Goal: Task Accomplishment & Management: Manage account settings

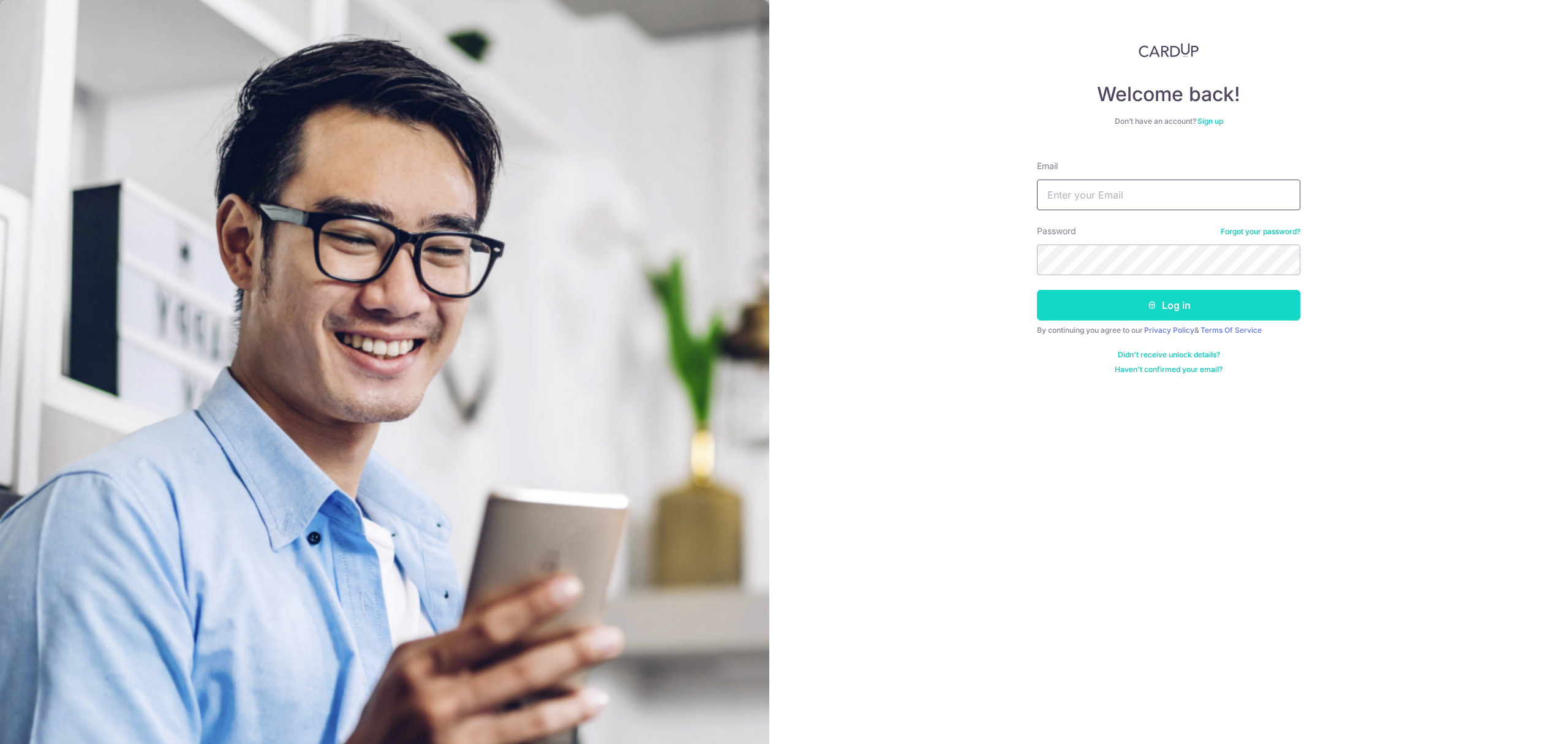
type input "[EMAIL_ADDRESS][DOMAIN_NAME]"
click at [1115, 309] on button "Log in" at bounding box center [1168, 305] width 263 height 31
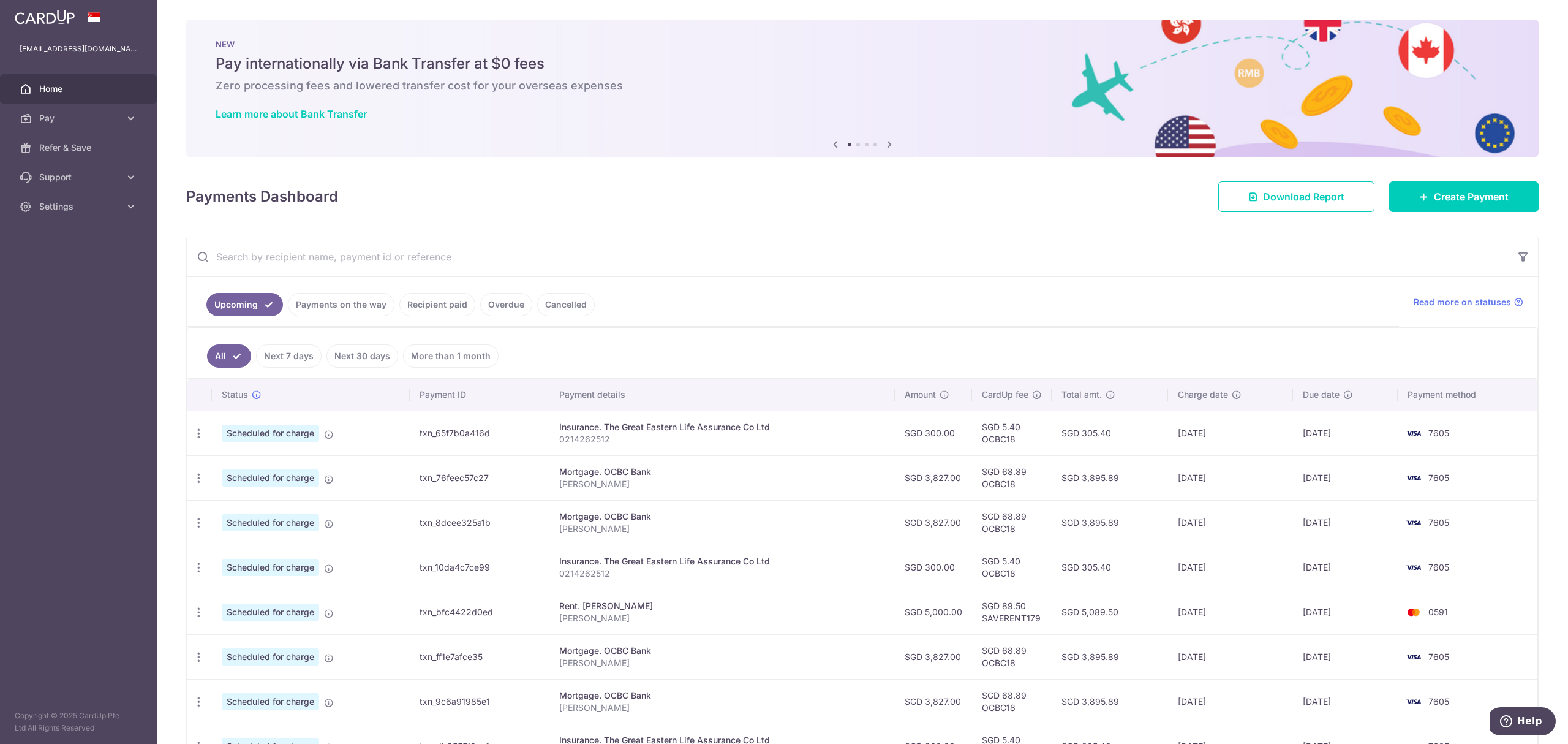
click at [346, 306] on link "Payments on the way" at bounding box center [341, 305] width 106 height 23
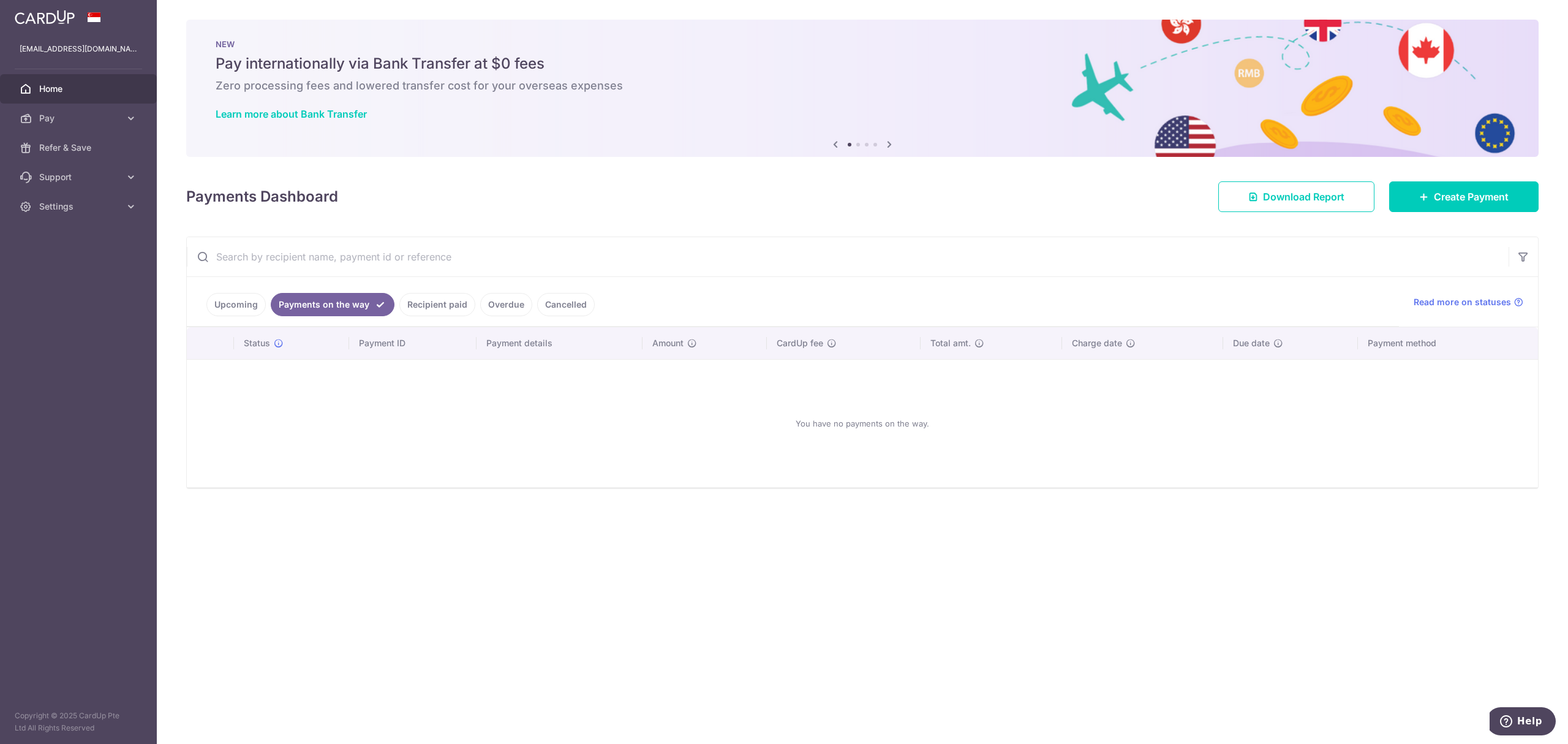
click at [449, 310] on link "Recipient paid" at bounding box center [437, 305] width 76 height 23
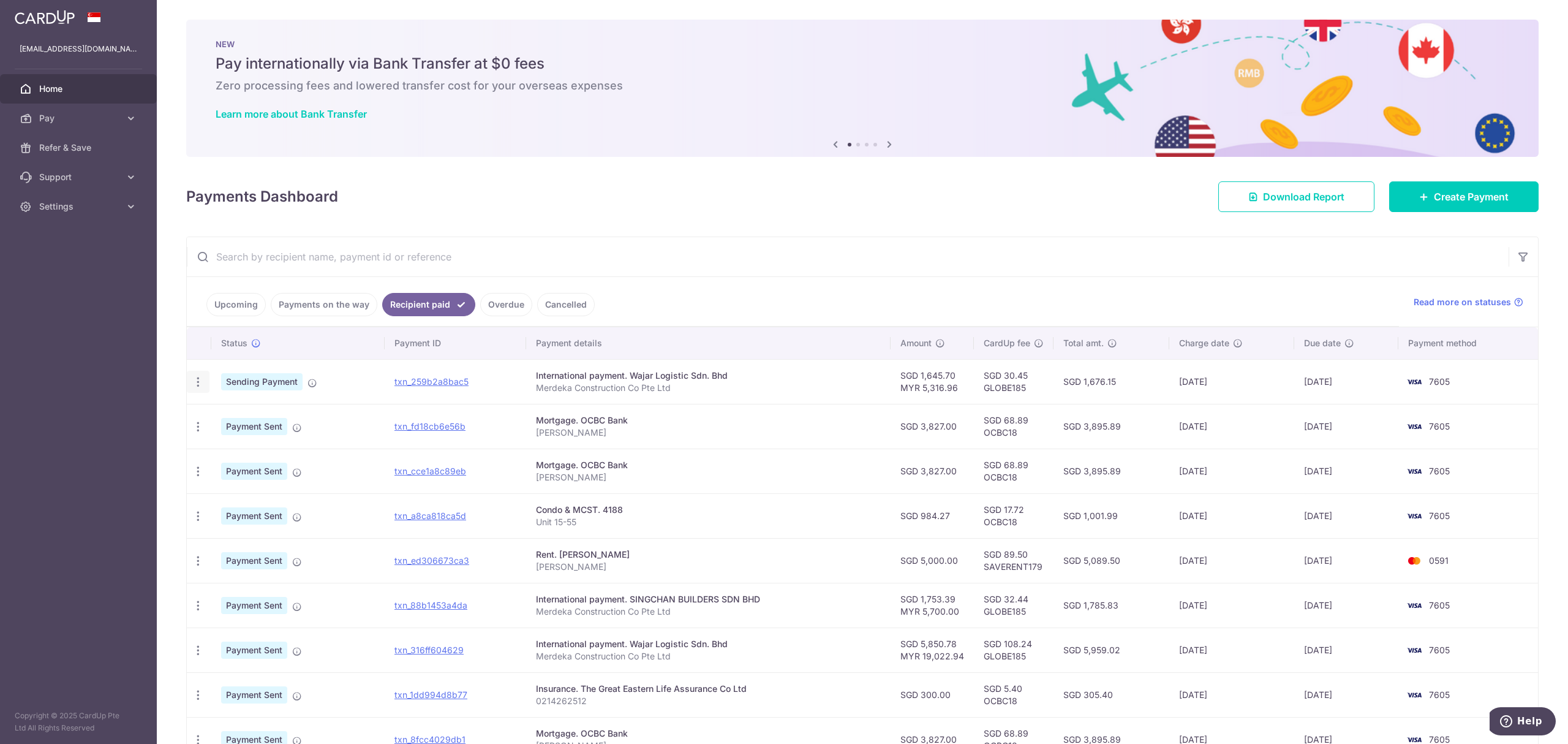
click at [200, 383] on icon "button" at bounding box center [198, 382] width 13 height 13
click at [229, 419] on span "PDF Receipt" at bounding box center [263, 415] width 83 height 12
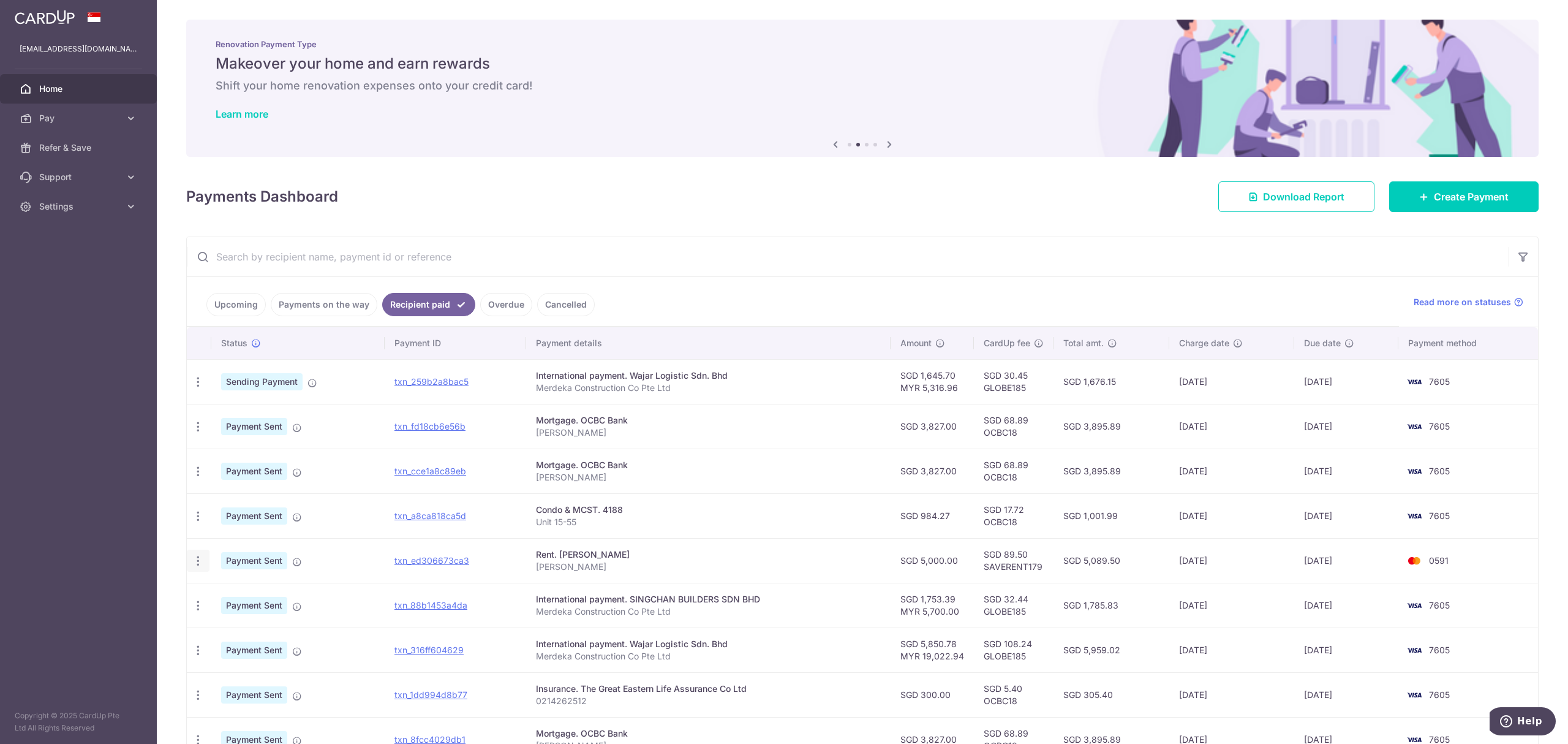
click at [197, 559] on icon "button" at bounding box center [198, 562] width 13 height 13
click at [199, 564] on icon "button" at bounding box center [198, 562] width 13 height 13
click at [215, 310] on link "Upcoming" at bounding box center [236, 305] width 59 height 23
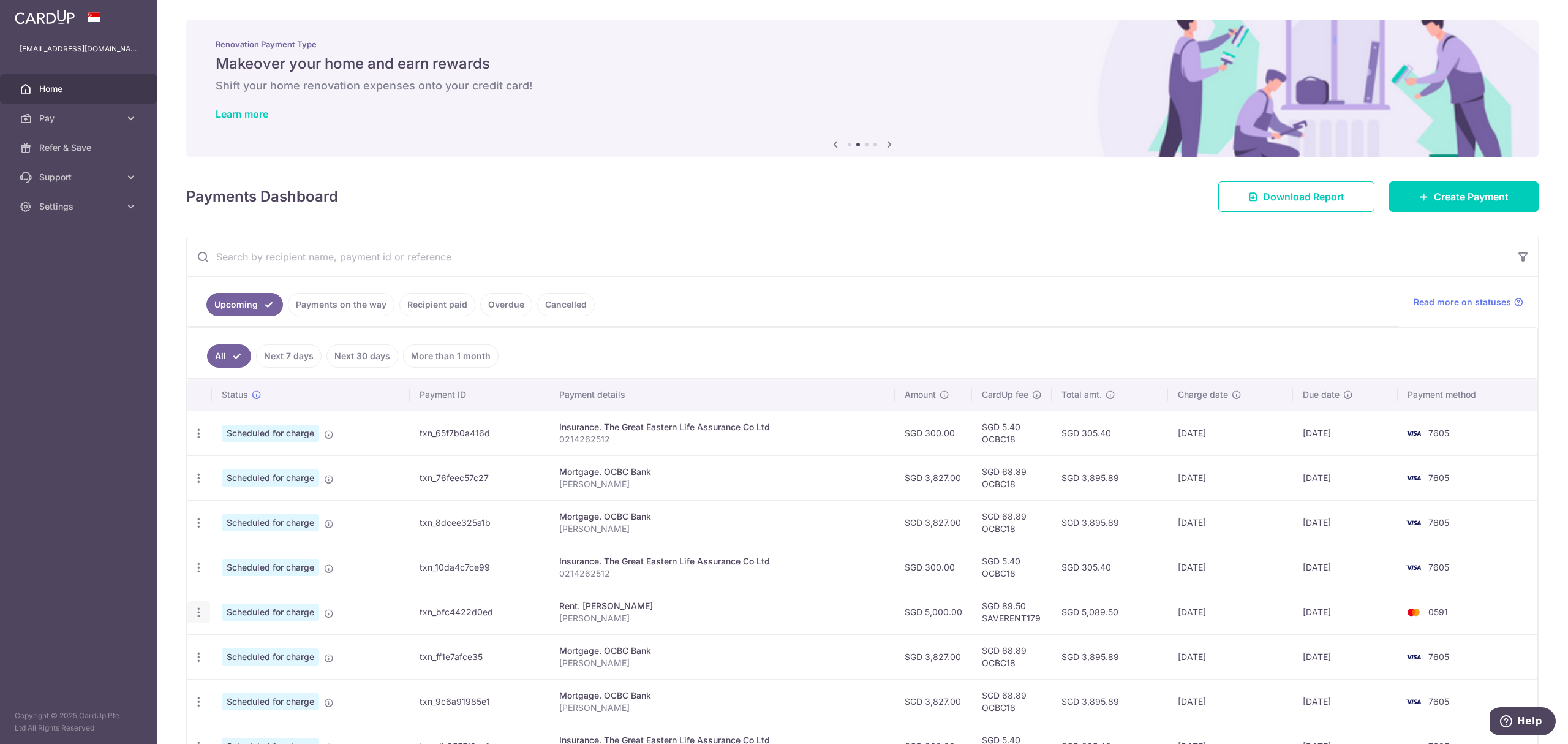
click at [199, 618] on icon "button" at bounding box center [199, 613] width 13 height 13
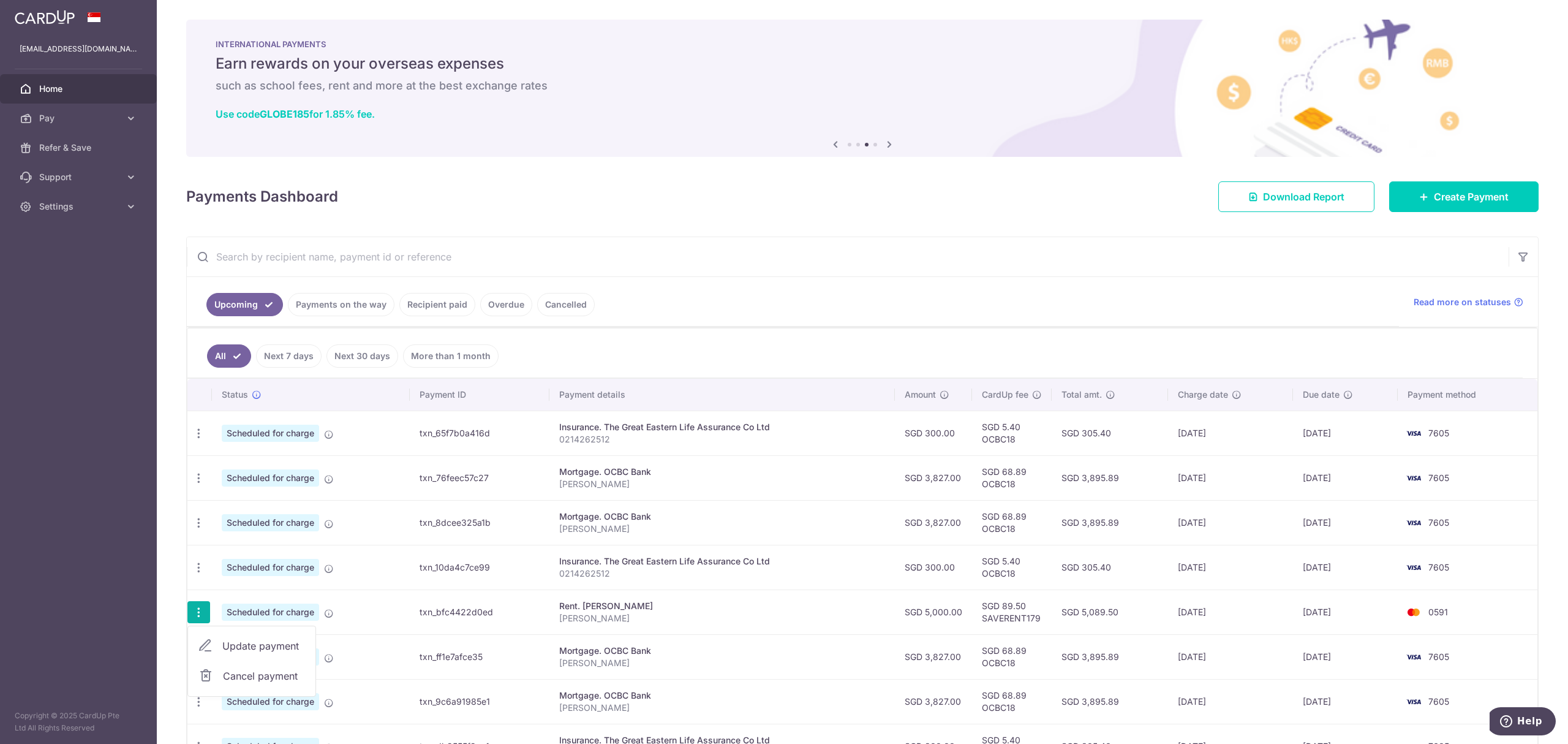
click at [234, 652] on span "Update payment" at bounding box center [263, 646] width 83 height 15
radio input "true"
type input "5,000.00"
type input "[DATE]"
type input "[PERSON_NAME]"
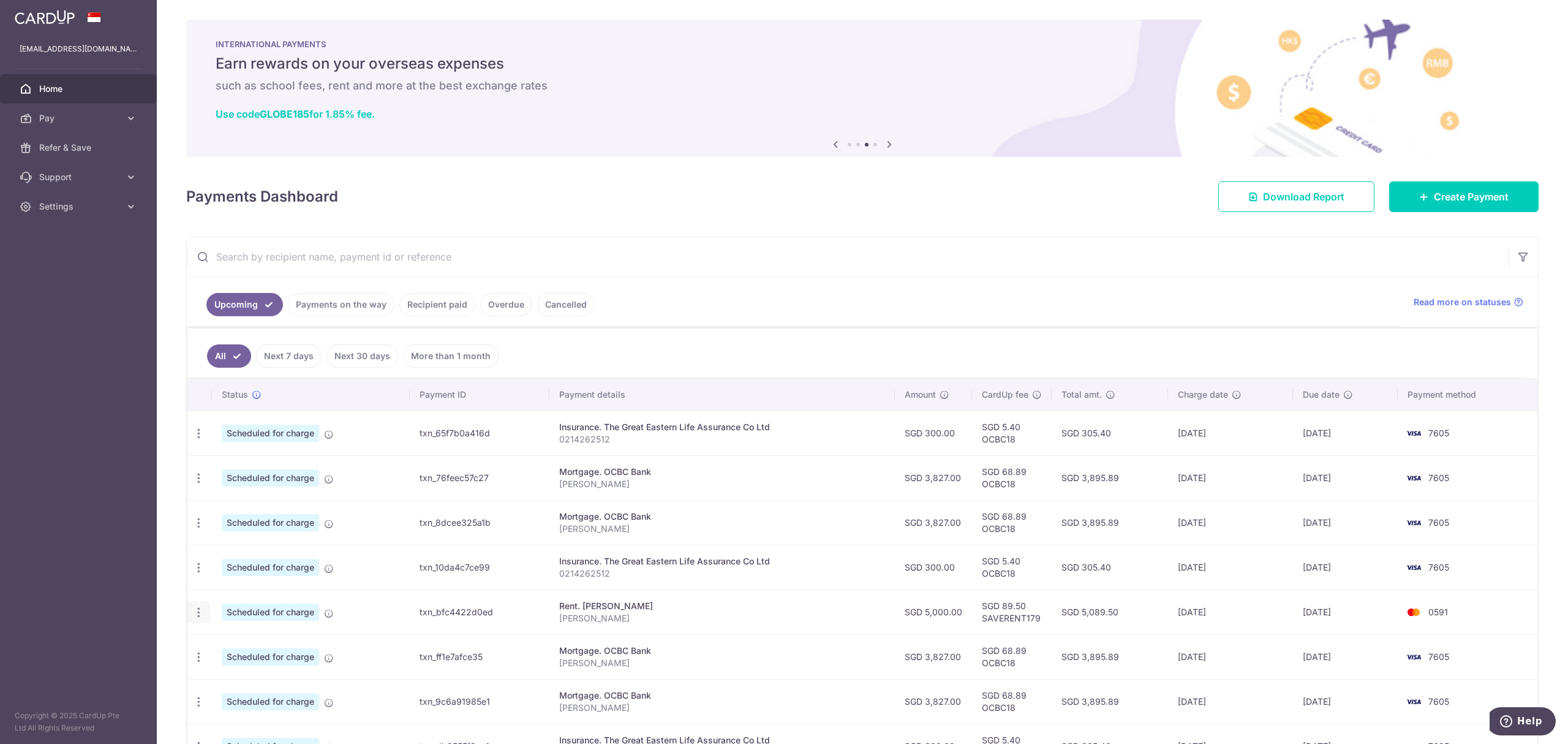
type input "SAVERENT179"
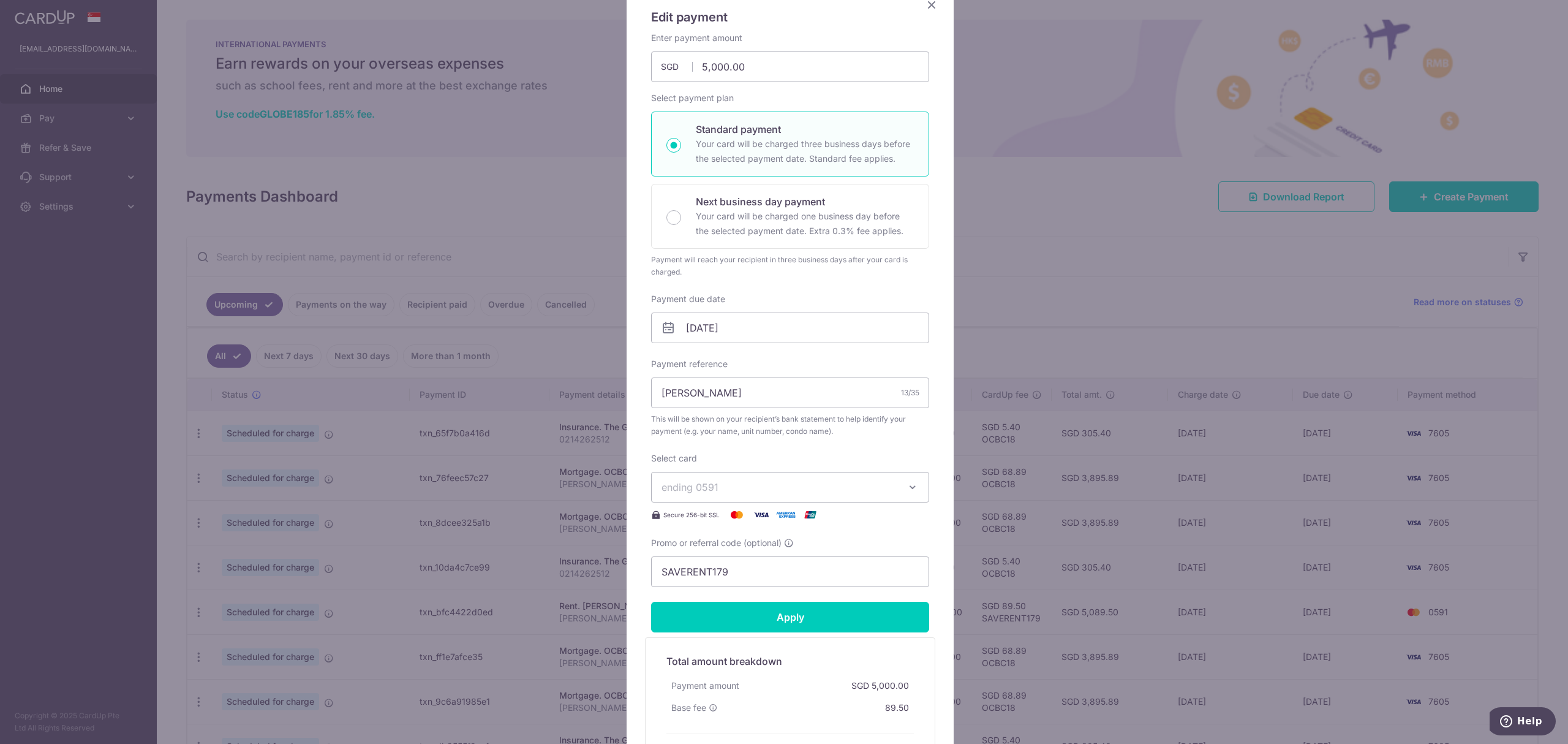
scroll to position [82, 0]
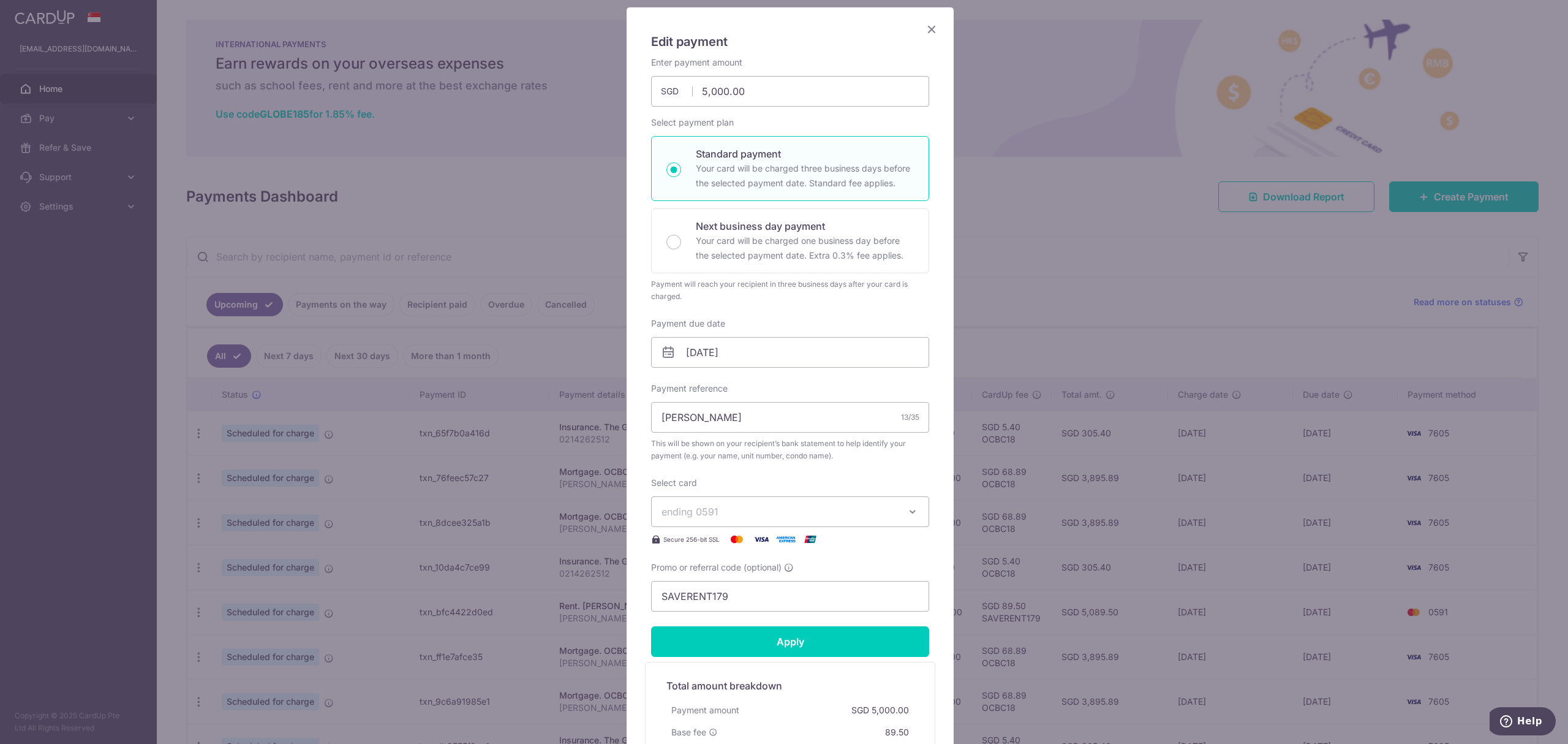
click at [713, 514] on span "ending 0591" at bounding box center [778, 512] width 235 height 15
click at [701, 566] on span "**** 7605" at bounding box center [714, 569] width 46 height 15
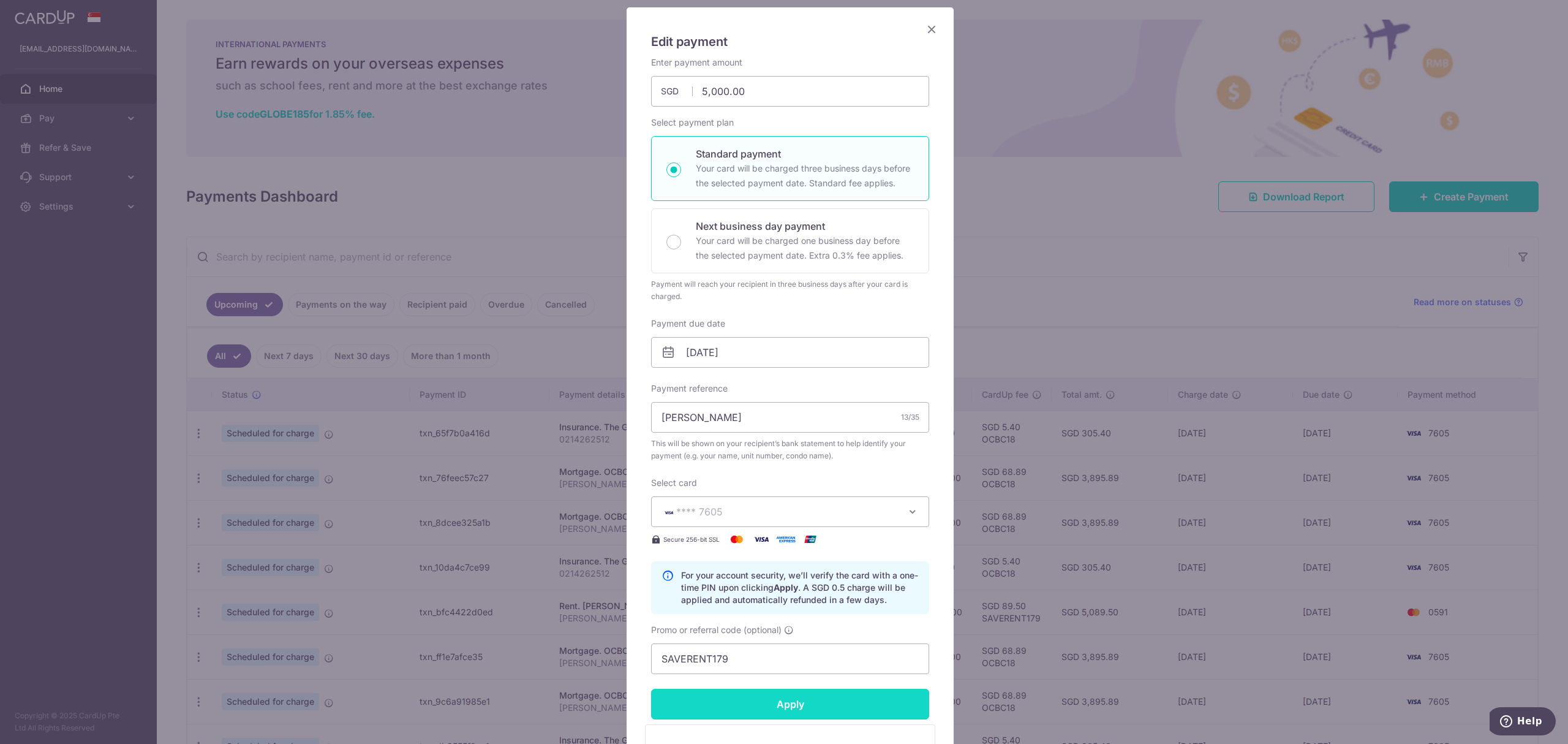
click at [740, 704] on input "Apply" at bounding box center [790, 704] width 278 height 31
click at [872, 711] on input "Apply" at bounding box center [790, 704] width 278 height 31
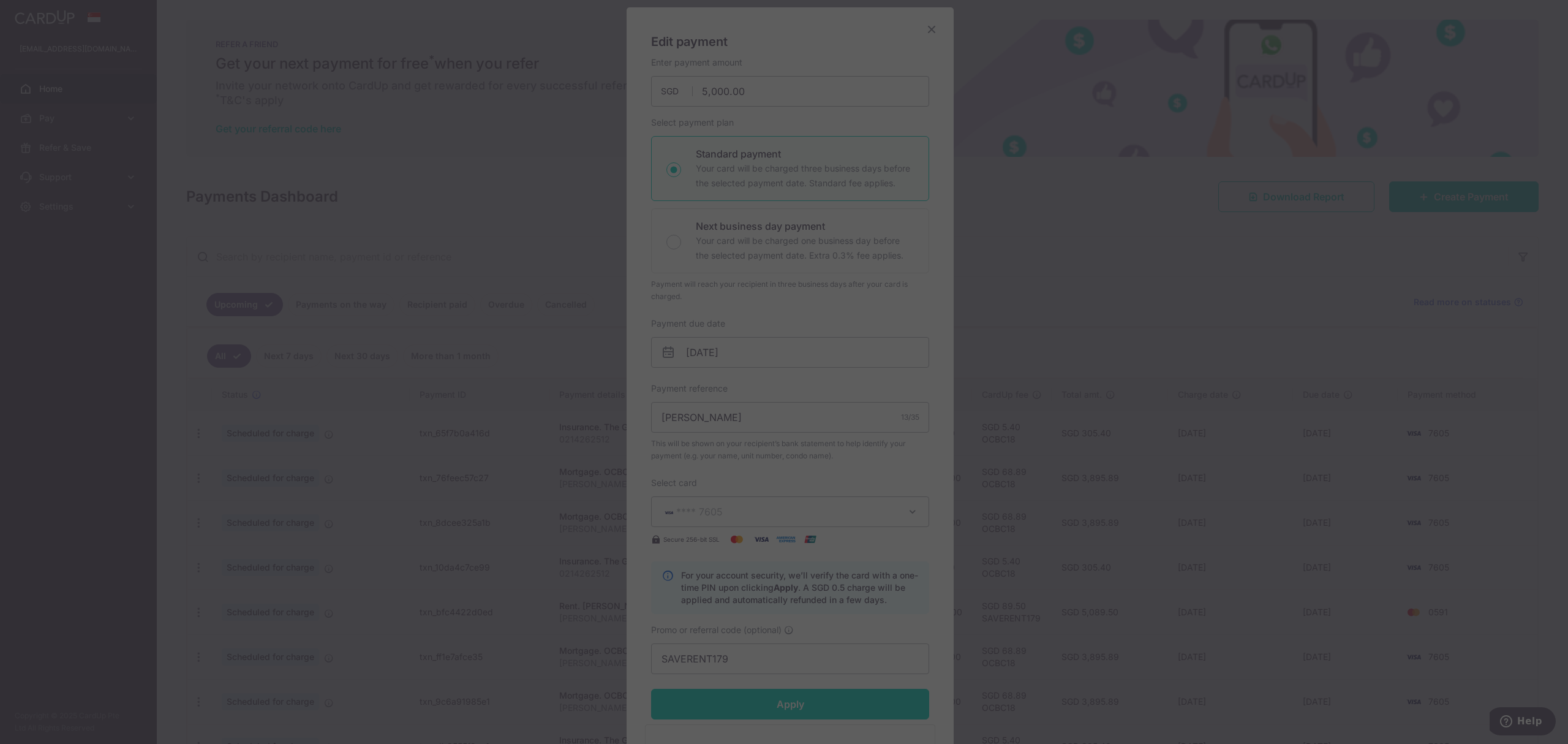
type input "Successfully Applied"
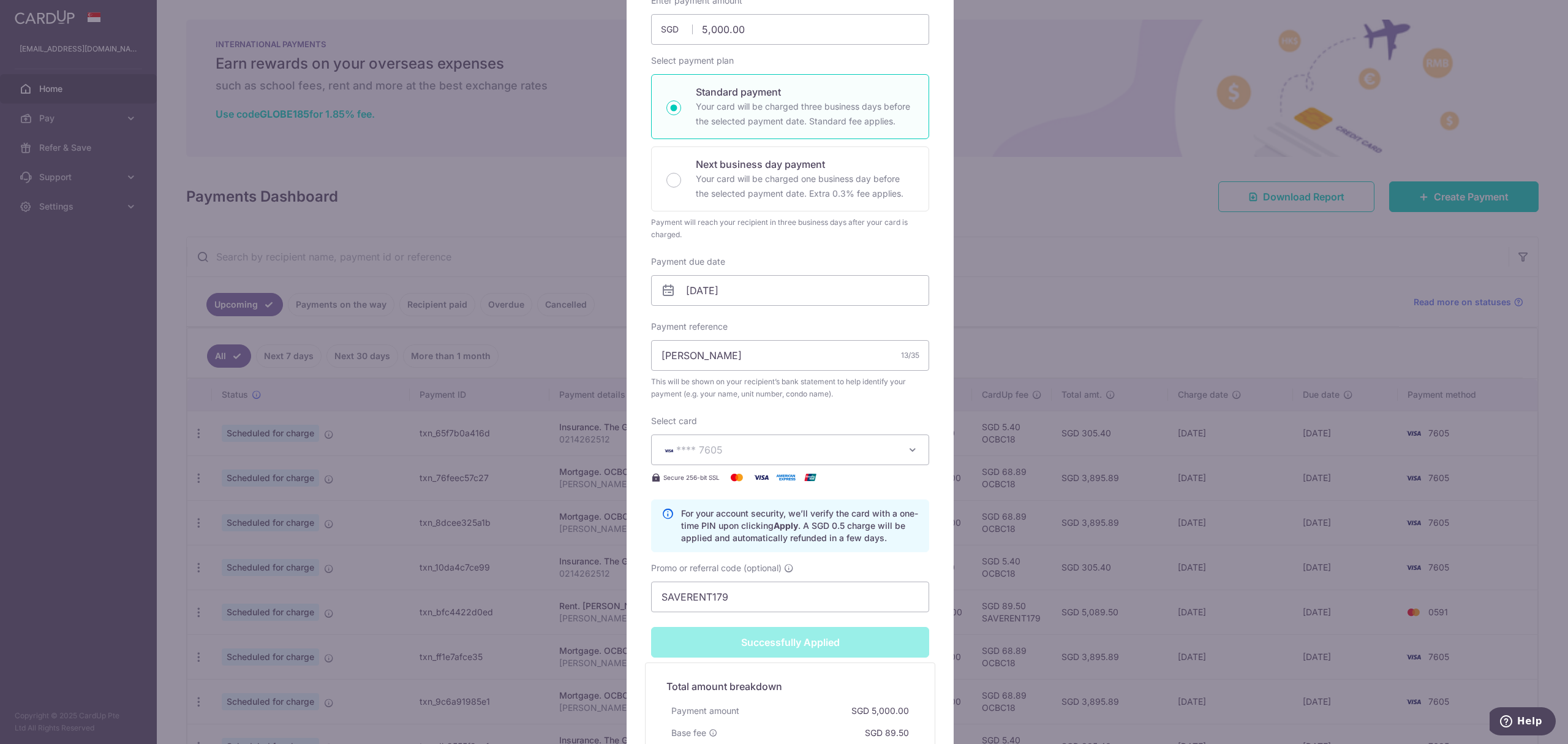
scroll to position [326, 0]
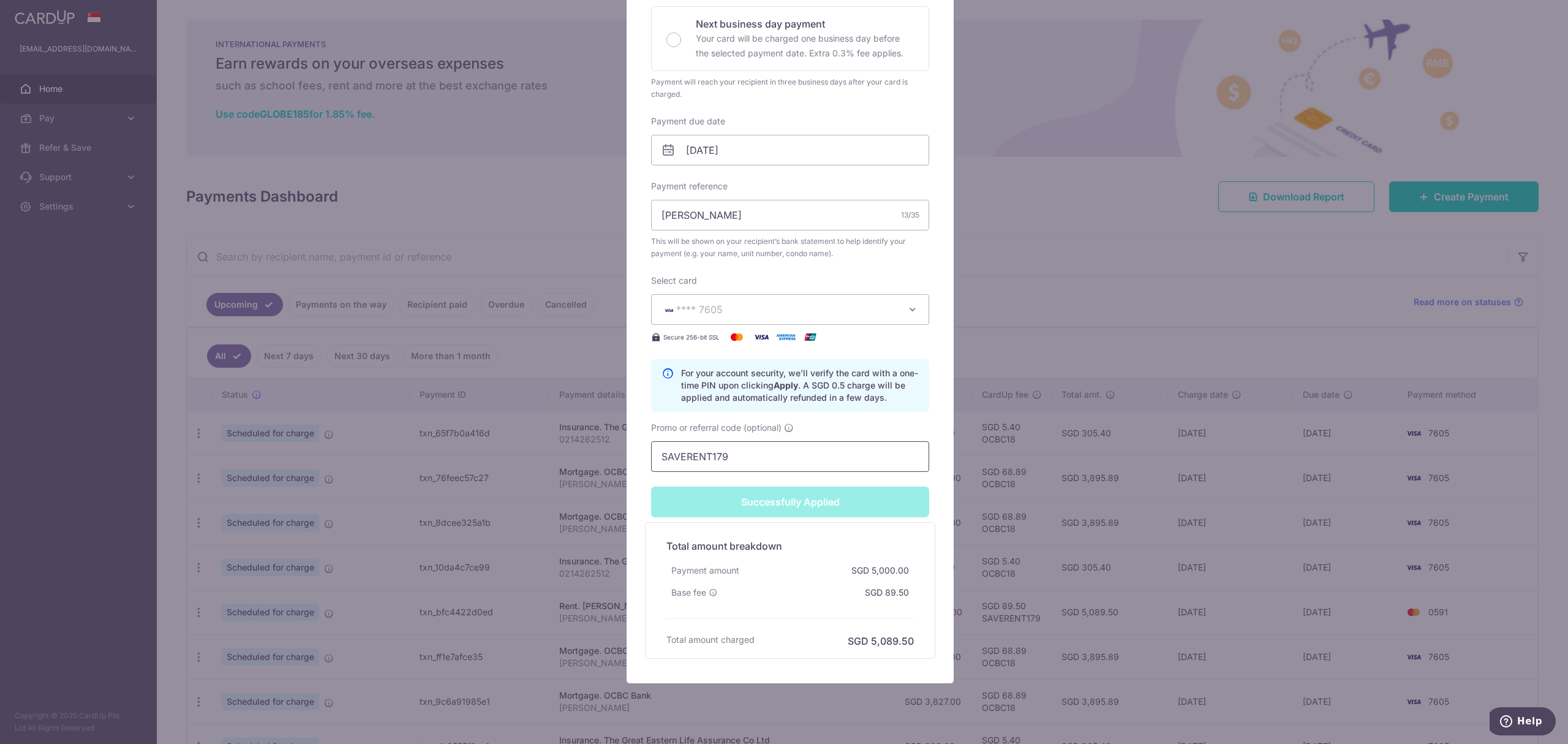
click at [734, 460] on input "SAVERENT179" at bounding box center [790, 456] width 278 height 31
type input "O"
type input "Apply"
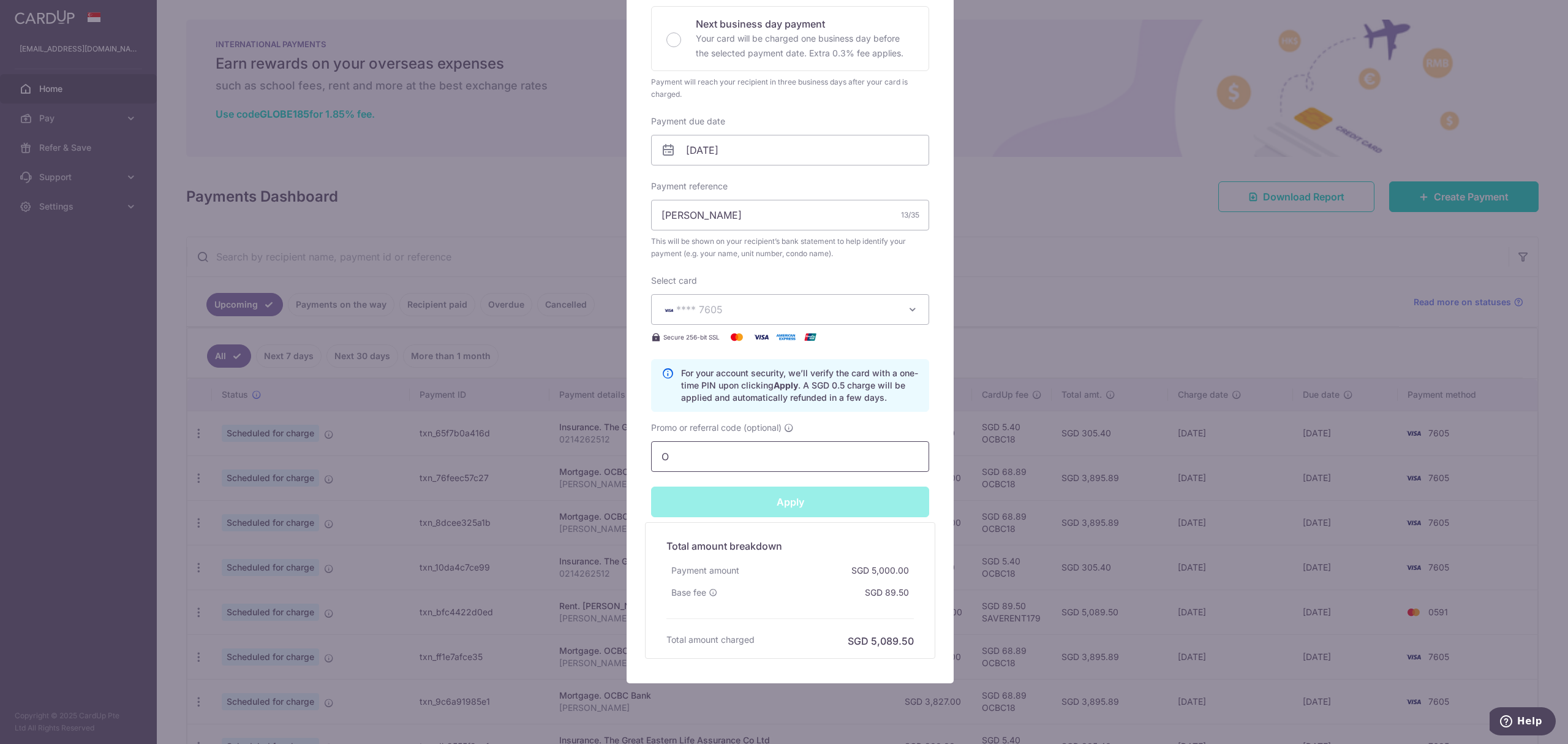
scroll to position [283, 0]
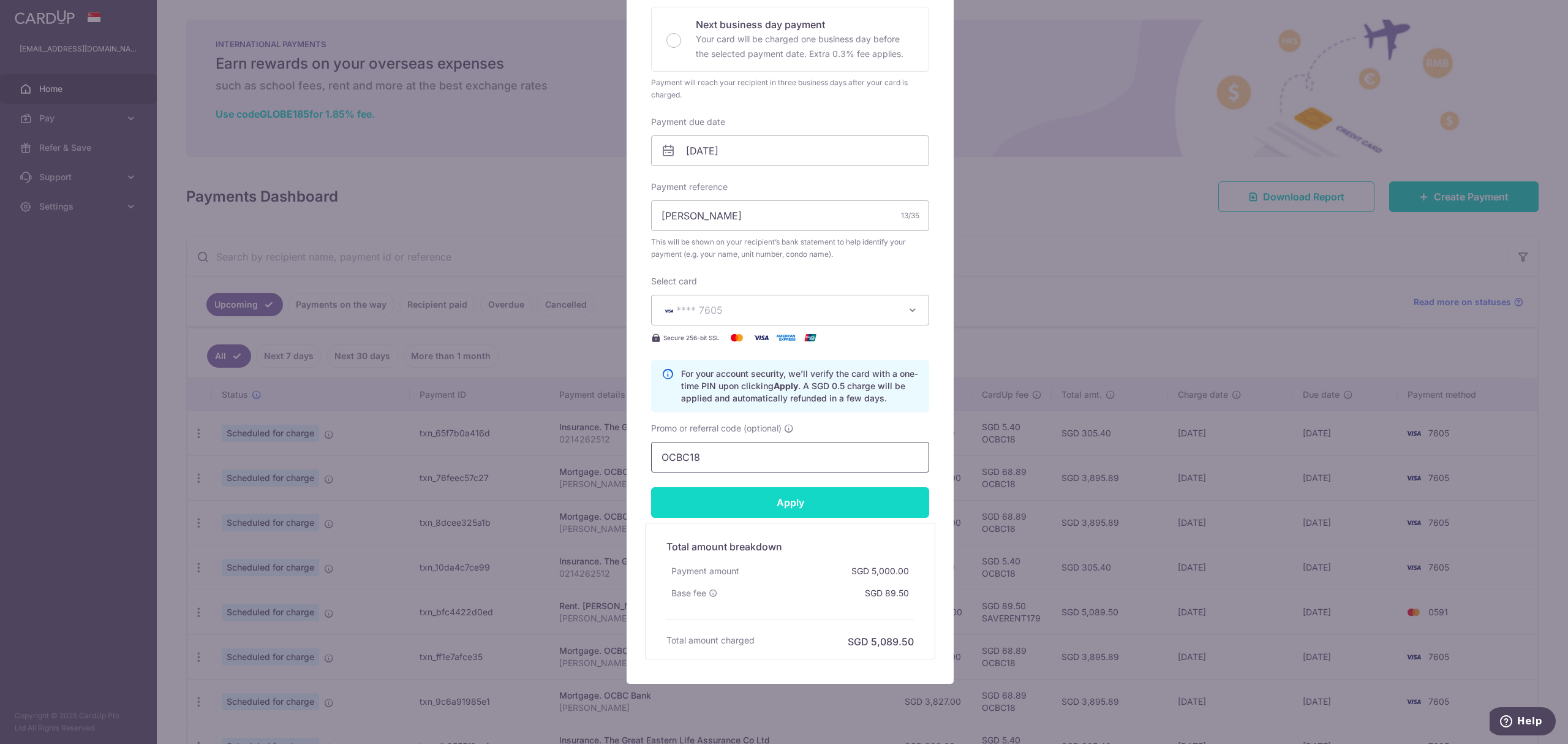
type input "OCBC18"
click at [777, 509] on input "Apply" at bounding box center [790, 502] width 278 height 31
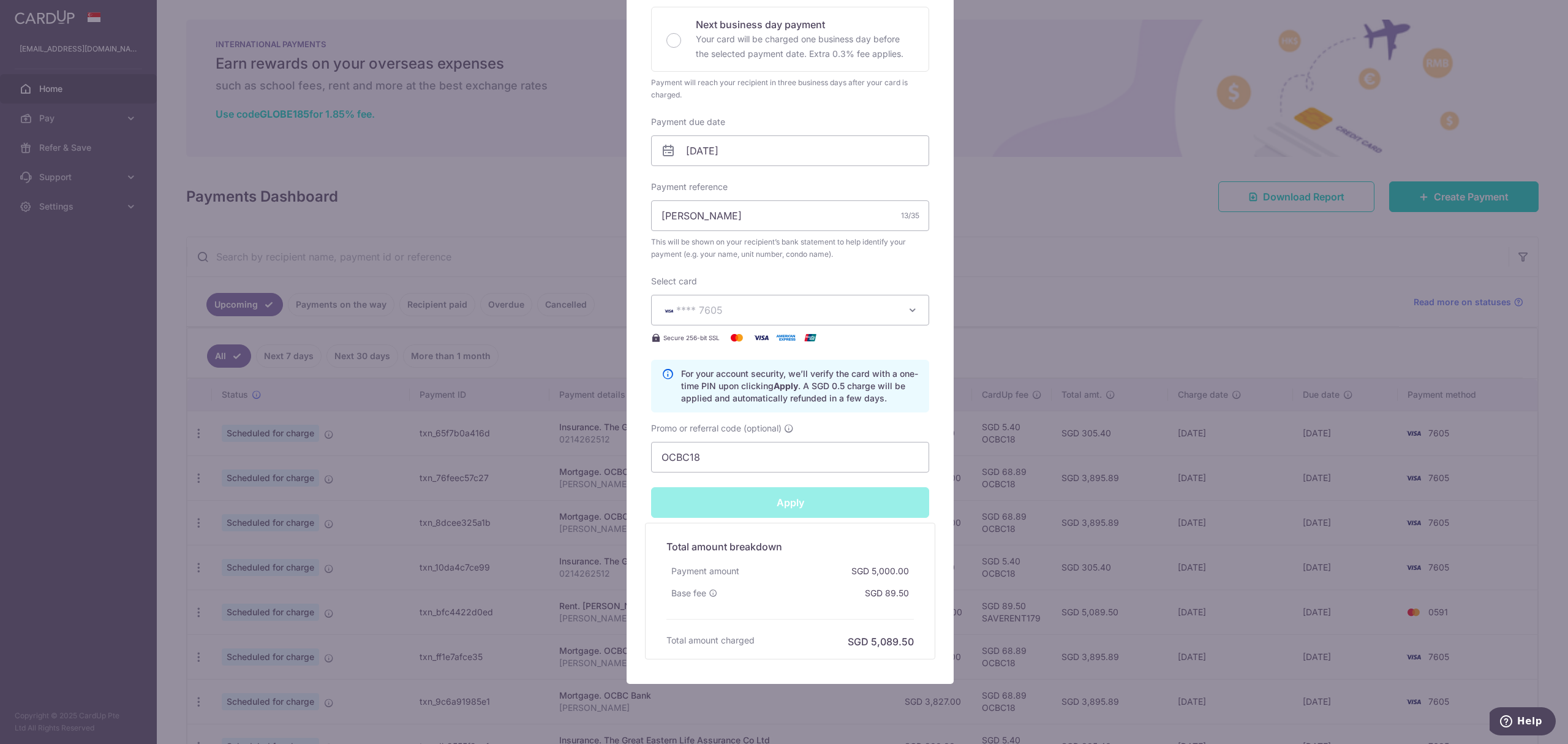
type input "Successfully Applied"
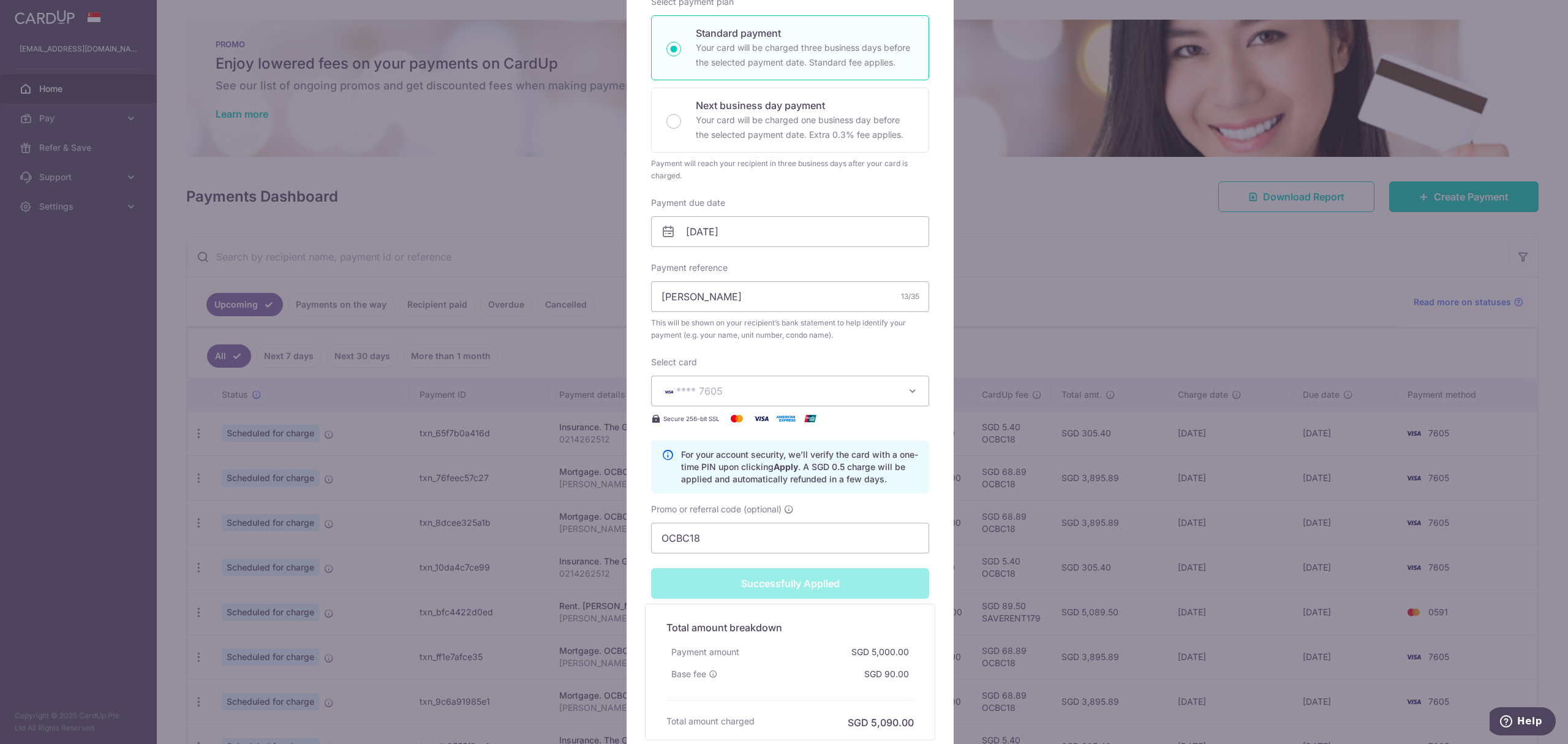
scroll to position [82, 0]
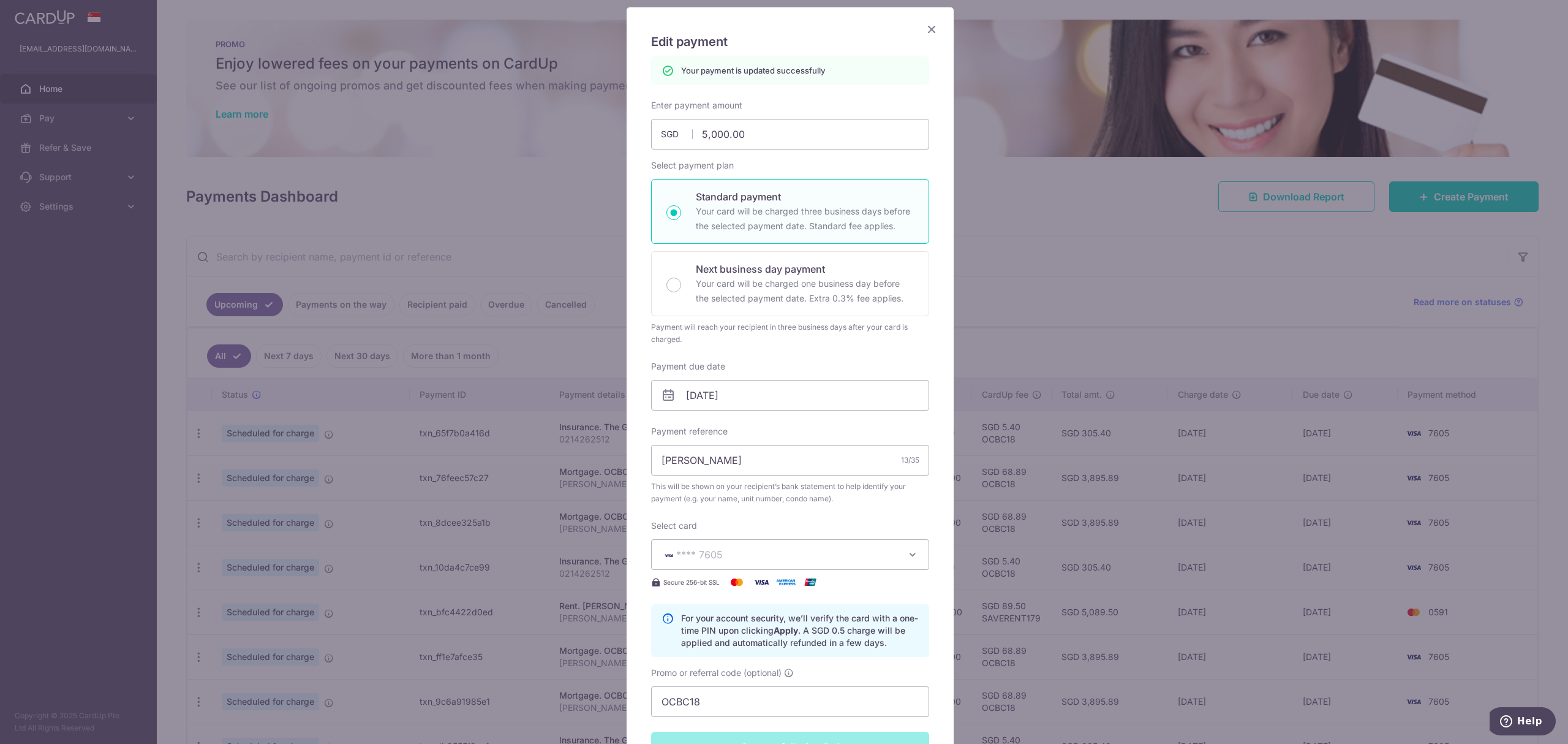
click at [926, 31] on icon "Close" at bounding box center [932, 29] width 15 height 16
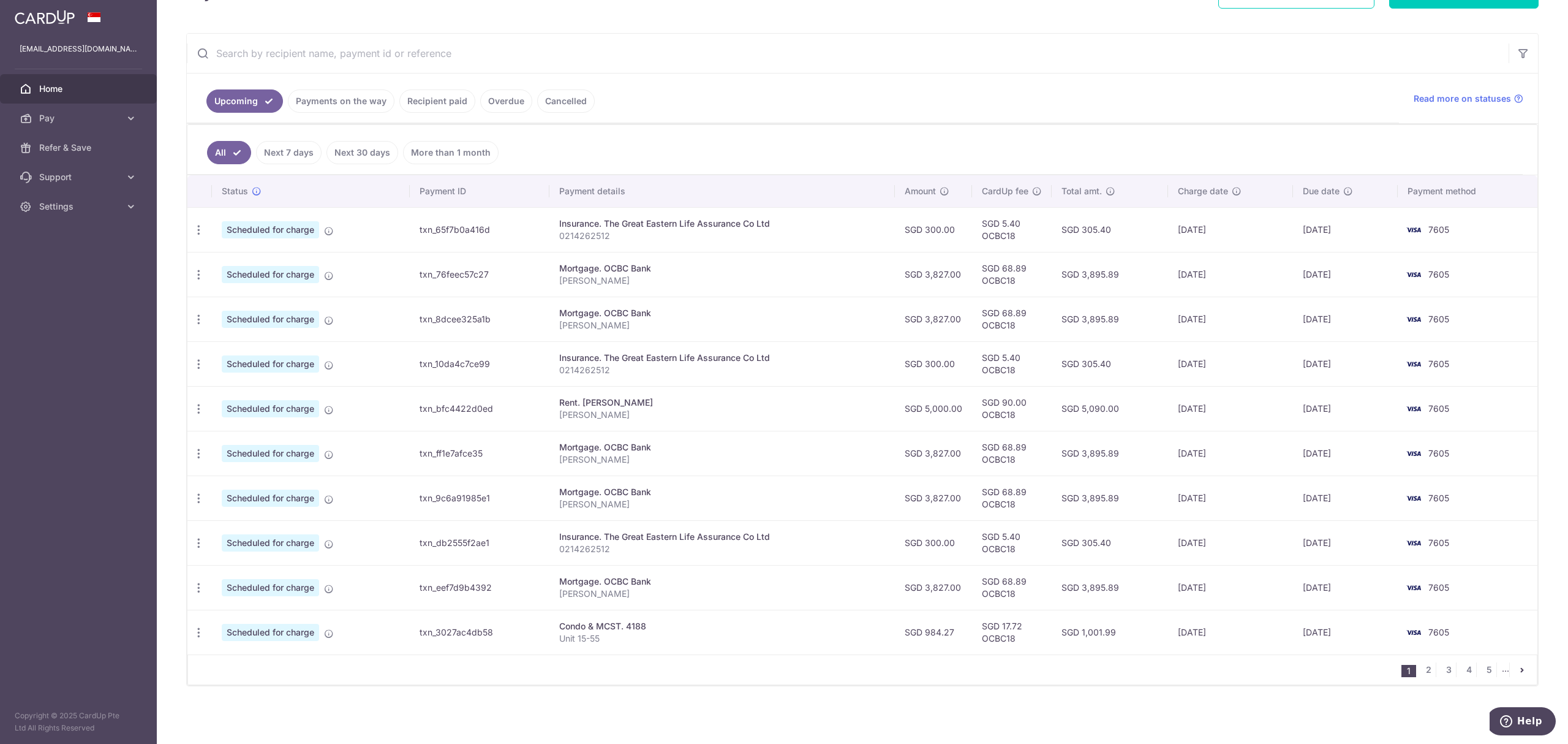
scroll to position [209, 0]
click at [1420, 670] on link "2" at bounding box center [1428, 670] width 15 height 15
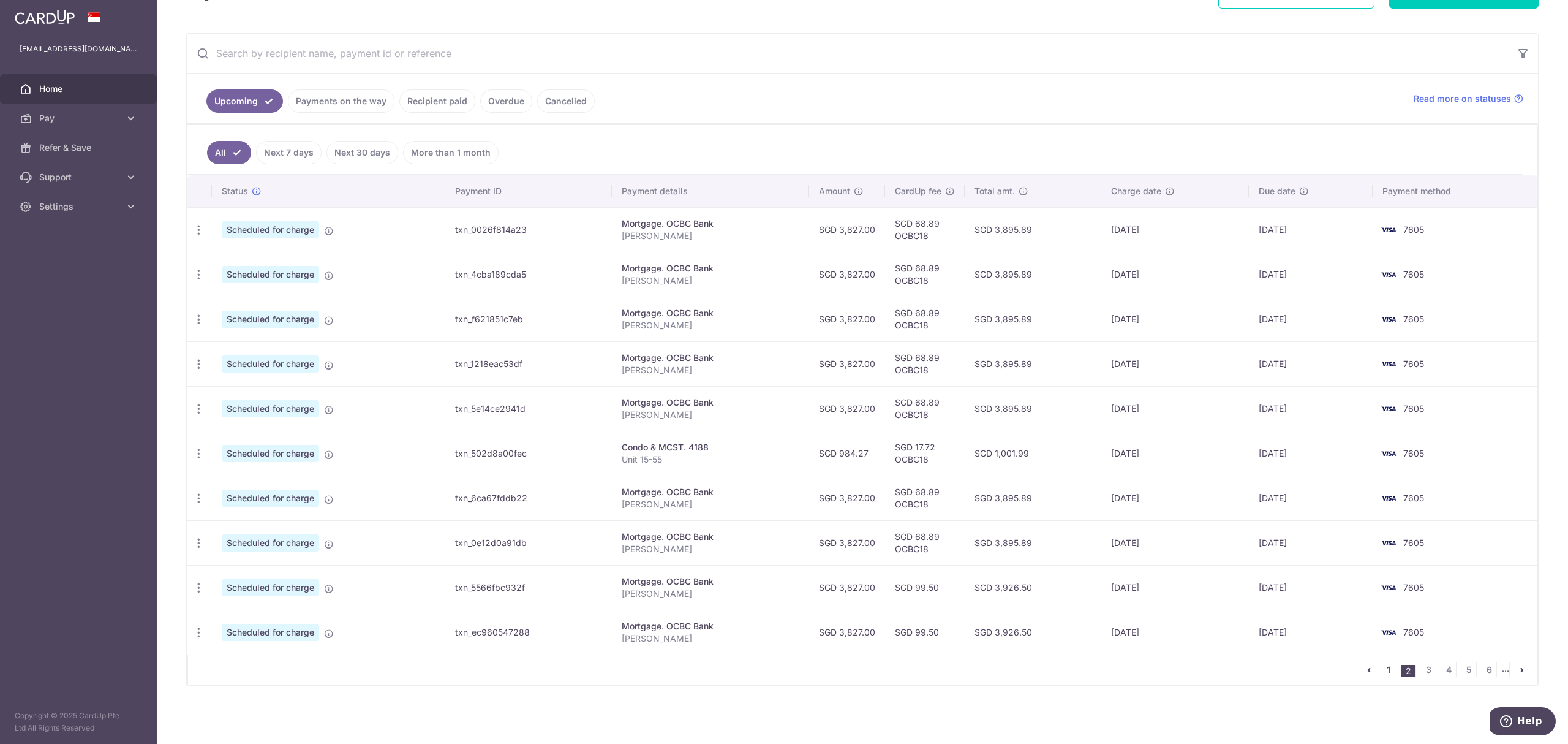
click at [1381, 669] on link "1" at bounding box center [1388, 670] width 15 height 15
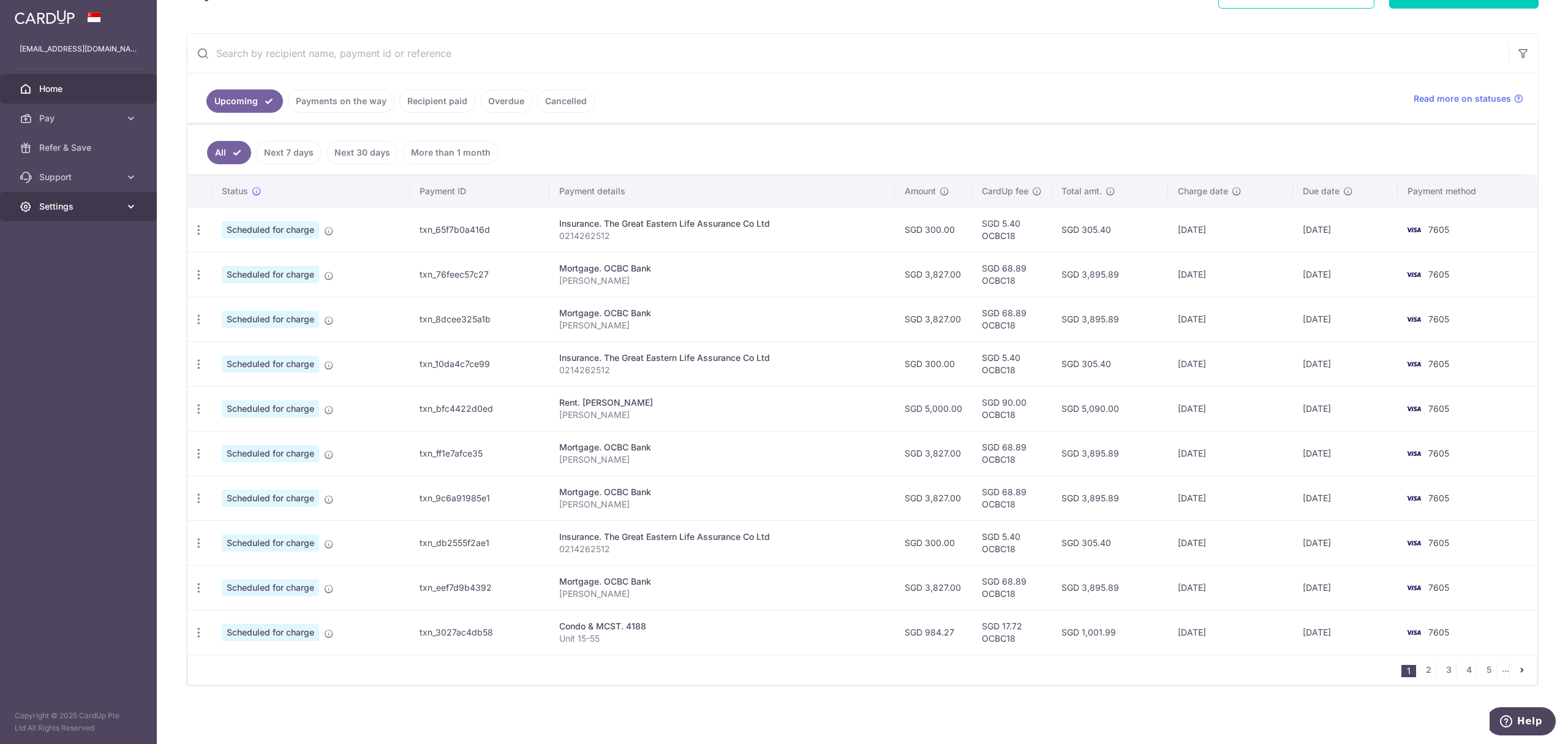
click at [101, 206] on span "Settings" at bounding box center [79, 206] width 81 height 12
drag, startPoint x: 68, startPoint y: 256, endPoint x: 87, endPoint y: 258, distance: 19.1
click at [68, 256] on link "Logout" at bounding box center [78, 265] width 157 height 30
